Goal: Transaction & Acquisition: Subscribe to service/newsletter

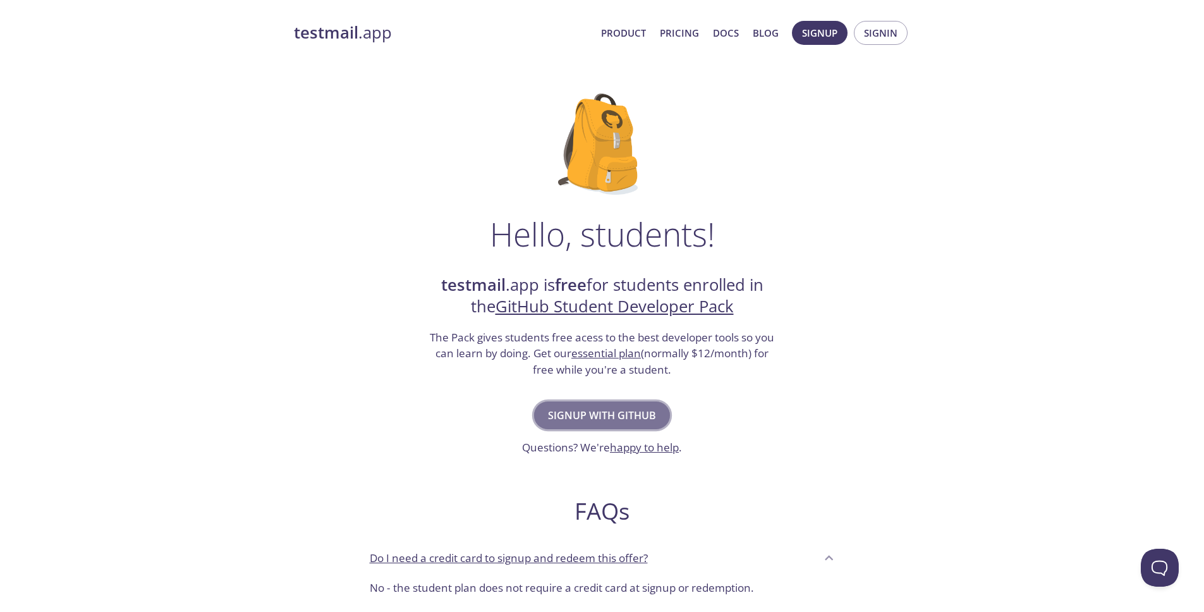
click at [623, 419] on span "Signup with GitHub" at bounding box center [602, 415] width 108 height 18
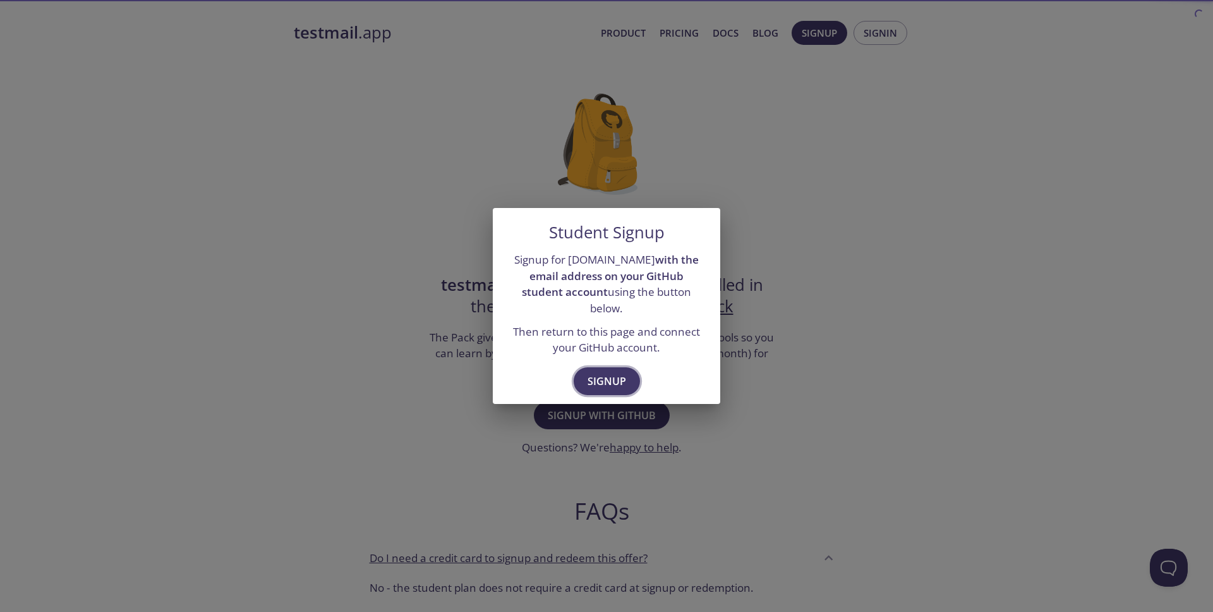
click at [613, 375] on span "Signup" at bounding box center [607, 381] width 39 height 18
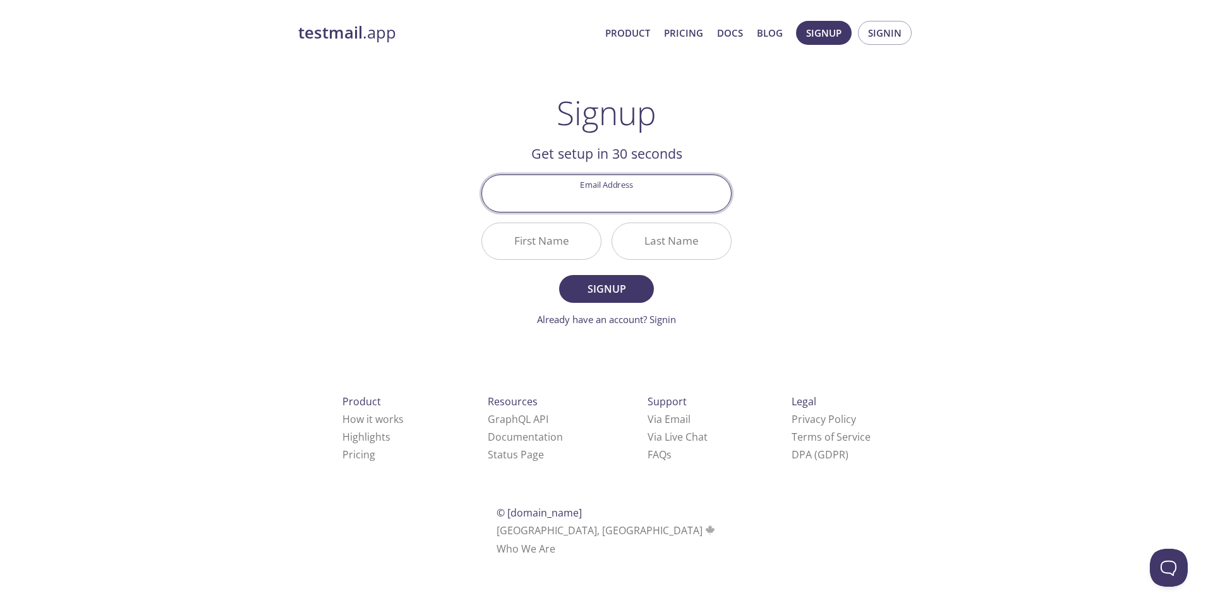
paste input "festim.bajgora@xyz-ks.com"
type input "festim.bajgora@xyz-ks.com"
click at [521, 231] on input "First Name" at bounding box center [541, 241] width 119 height 36
type input "Festim"
type input "Bajgora"
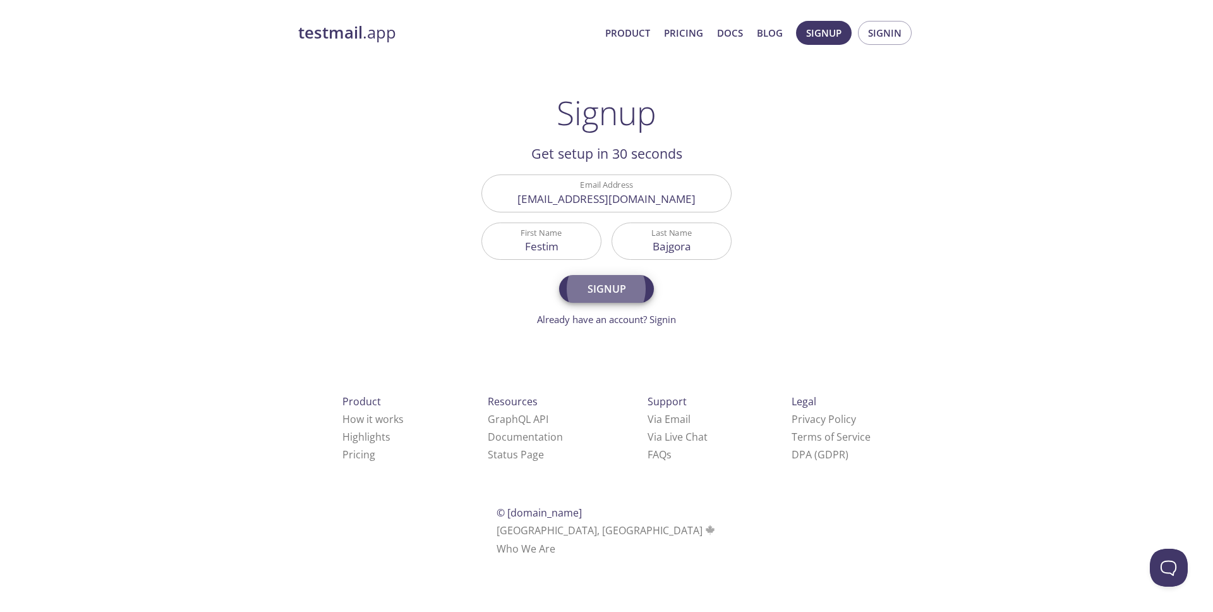
click at [559, 275] on button "Signup" at bounding box center [606, 289] width 95 height 28
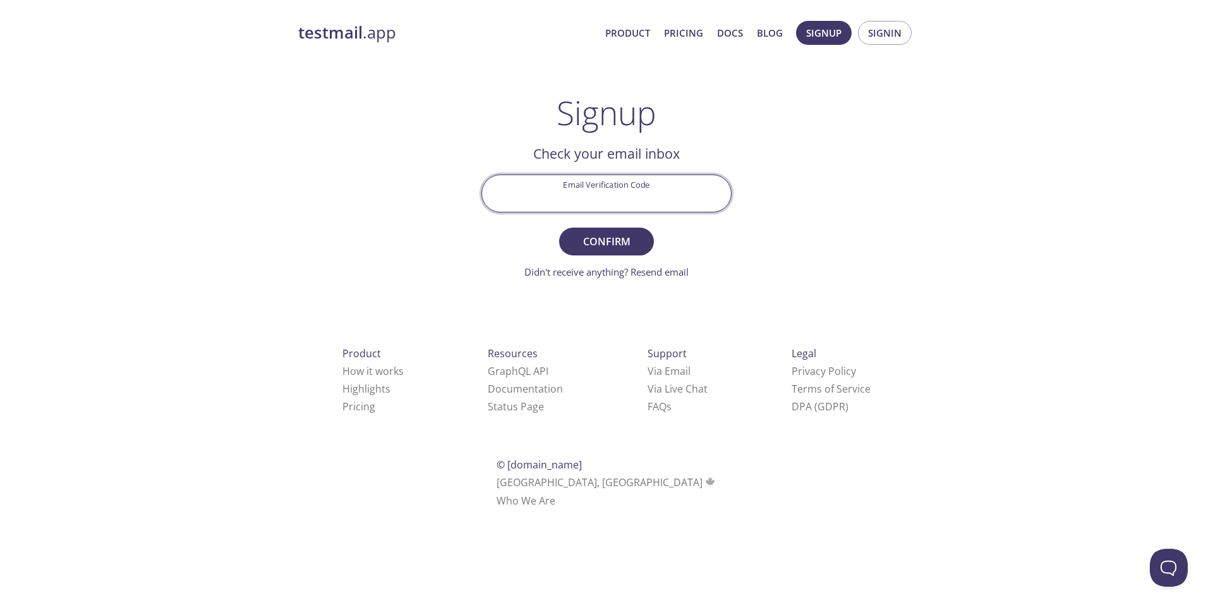
click at [632, 175] on input "Email Verification Code" at bounding box center [606, 193] width 249 height 36
paste input "K557MPX"
type input "K557MPX"
click at [604, 249] on span "Confirm" at bounding box center [606, 242] width 67 height 18
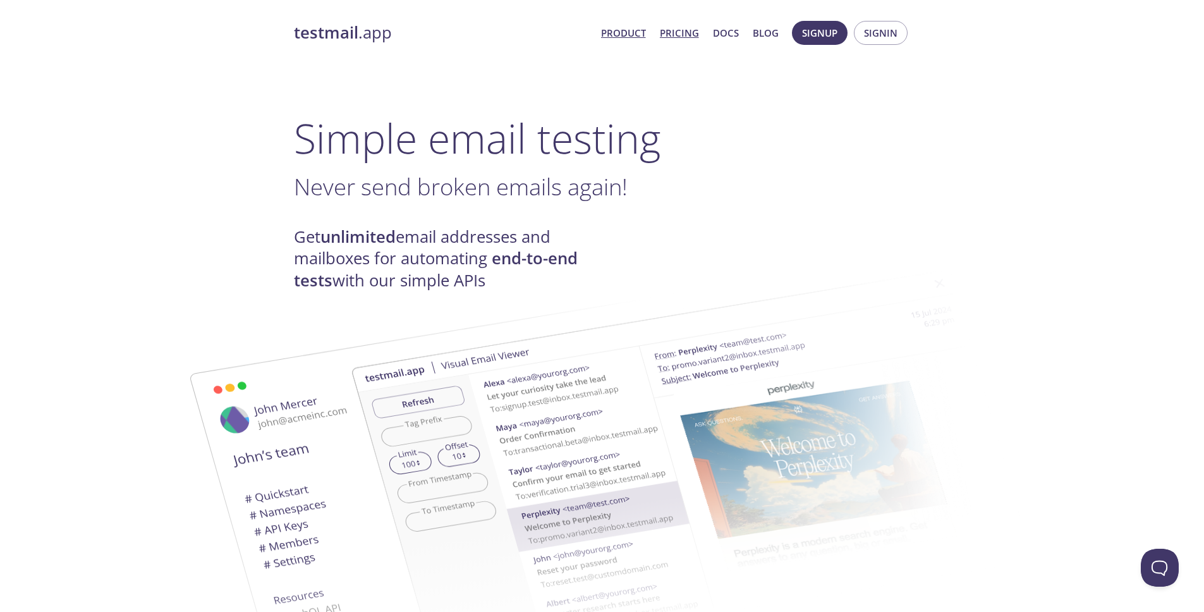
click at [688, 31] on link "Pricing" at bounding box center [679, 33] width 39 height 16
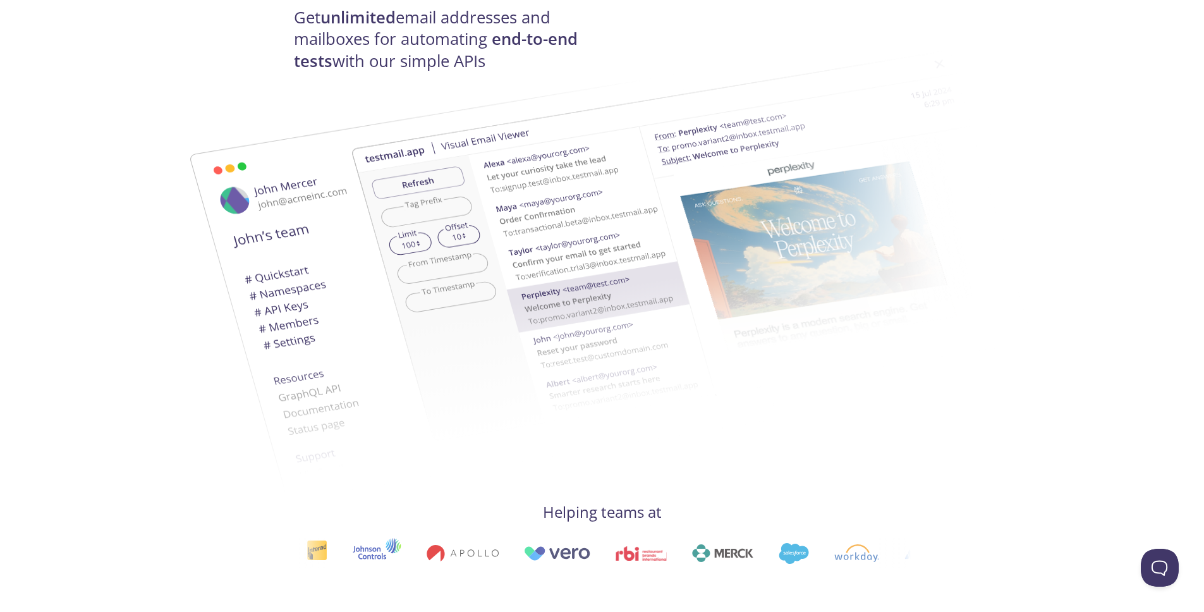
scroll to position [284, 0]
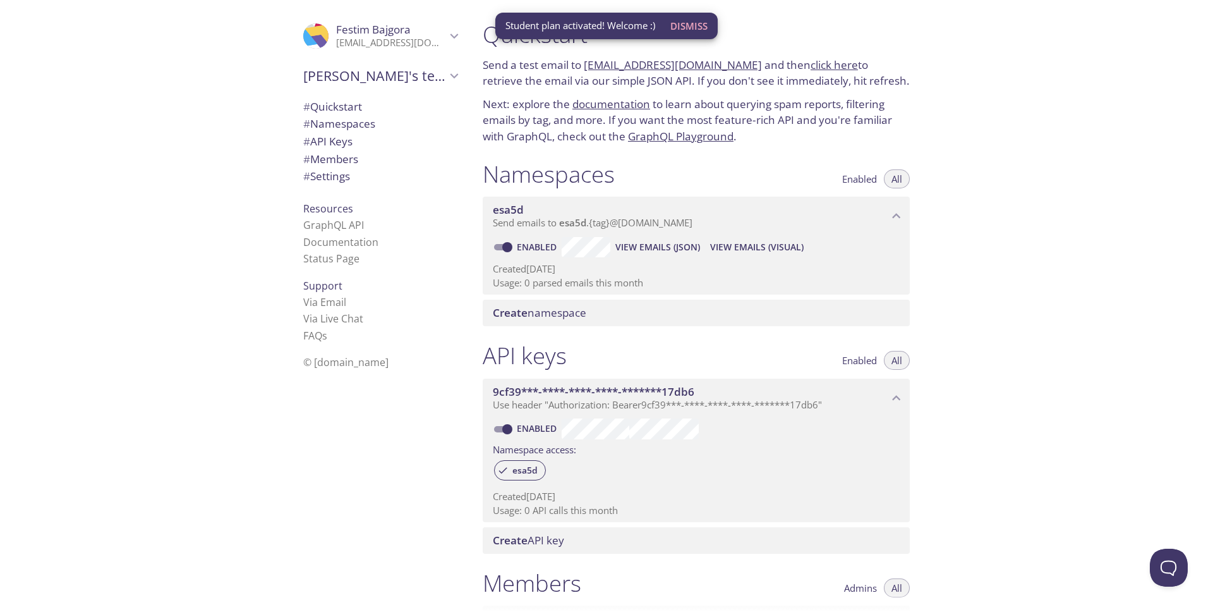
click at [699, 25] on span "Dismiss" at bounding box center [689, 26] width 37 height 16
